Goal: Task Accomplishment & Management: Use online tool/utility

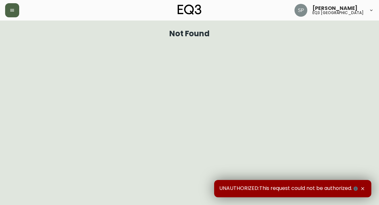
click at [13, 12] on button "button" at bounding box center [12, 10] width 14 height 14
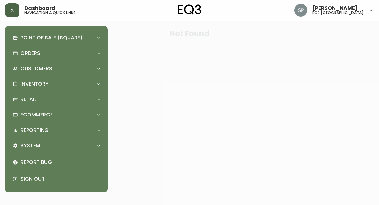
click at [105, 81] on div "Point of Sale (Square) Payments Virtual Terminal Transactions Search Terminals …" at bounding box center [56, 109] width 102 height 167
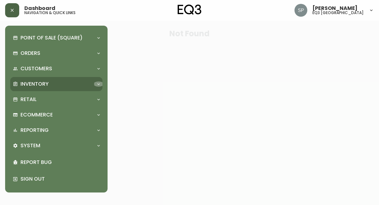
click at [99, 85] on icon at bounding box center [98, 83] width 5 height 5
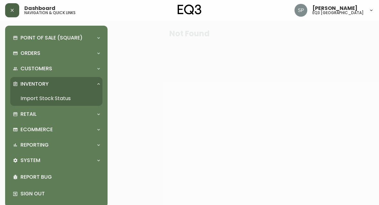
click at [60, 98] on link "Import Stock Status" at bounding box center [56, 98] width 92 height 15
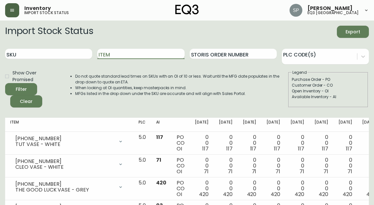
click at [120, 56] on input "Item" at bounding box center [140, 54] width 87 height 10
click at [5, 83] on button "Filter" at bounding box center [21, 89] width 32 height 12
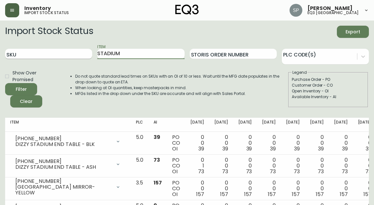
drag, startPoint x: 134, startPoint y: 54, endPoint x: 39, endPoint y: 51, distance: 94.5
click at [39, 51] on div "SKU Item STADIUM Storis Order Number PLC Code(s)" at bounding box center [187, 54] width 364 height 21
type input "BOOM"
click at [5, 83] on button "Filter" at bounding box center [21, 89] width 32 height 12
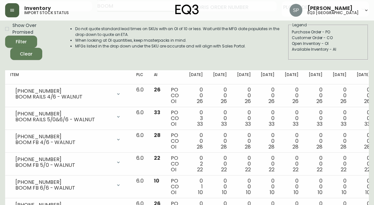
scroll to position [32, 0]
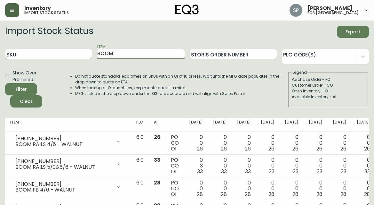
drag, startPoint x: 126, startPoint y: 50, endPoint x: 33, endPoint y: 50, distance: 92.3
click at [33, 50] on div "SKU Item BOOM Storis Order Number PLC Code(s)" at bounding box center [187, 54] width 364 height 21
type input "V"
type input "CELLO"
click at [5, 83] on button "Filter" at bounding box center [21, 89] width 32 height 12
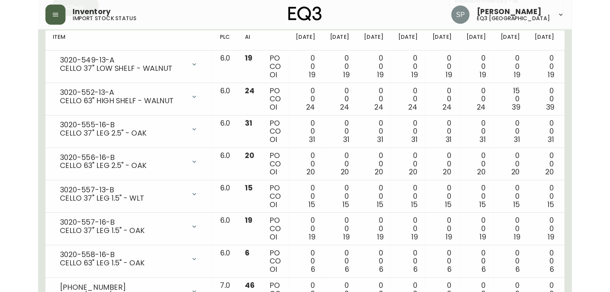
scroll to position [31, 0]
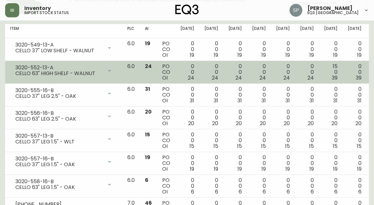
scroll to position [96, 0]
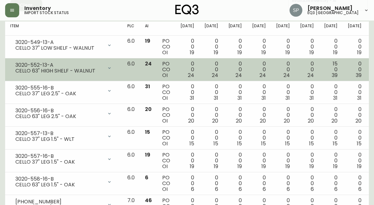
click at [112, 73] on td "3020-552-13-A CELLO 63" HIGH SHELF - WALNUT Opening Balance 24 ( [DATE] ) Avail…" at bounding box center [63, 69] width 117 height 23
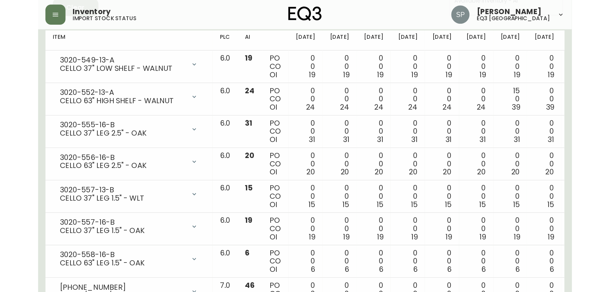
scroll to position [31, 0]
